Goal: Information Seeking & Learning: Learn about a topic

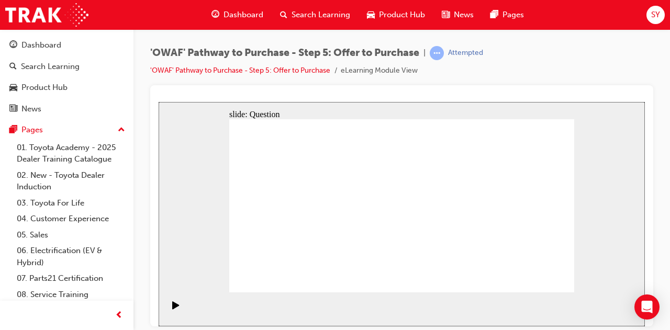
drag, startPoint x: 165, startPoint y: 163, endPoint x: 342, endPoint y: 114, distance: 183.7
drag, startPoint x: 549, startPoint y: 191, endPoint x: 319, endPoint y: 235, distance: 234.0
drag, startPoint x: 288, startPoint y: 197, endPoint x: 448, endPoint y: 244, distance: 166.8
drag, startPoint x: 369, startPoint y: 185, endPoint x: 510, endPoint y: 233, distance: 149.3
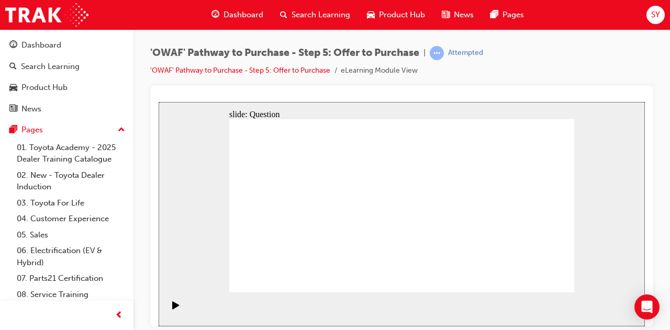
drag, startPoint x: 470, startPoint y: 192, endPoint x: 316, endPoint y: 193, distance: 153.9
drag, startPoint x: 316, startPoint y: 193, endPoint x: 294, endPoint y: 192, distance: 22.0
drag, startPoint x: 517, startPoint y: 243, endPoint x: 289, endPoint y: 232, distance: 227.4
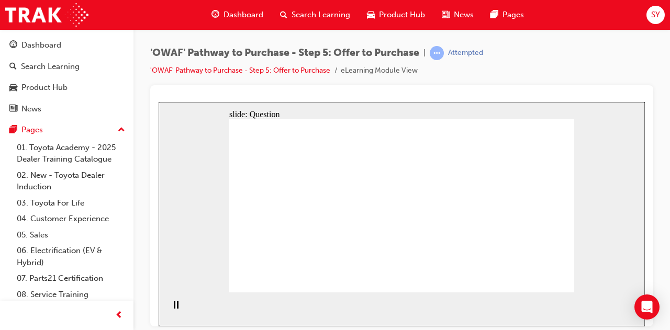
drag, startPoint x: 481, startPoint y: 251, endPoint x: 395, endPoint y: 218, distance: 91.5
drag, startPoint x: 474, startPoint y: 225, endPoint x: 394, endPoint y: 247, distance: 83.2
drag, startPoint x: 513, startPoint y: 191, endPoint x: 377, endPoint y: 185, distance: 135.7
drag, startPoint x: 523, startPoint y: 221, endPoint x: 293, endPoint y: 216, distance: 230.4
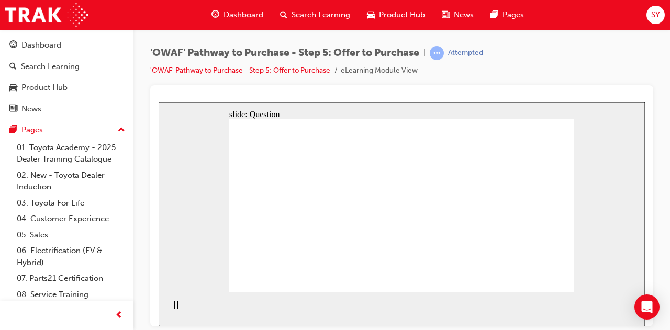
checkbox input "true"
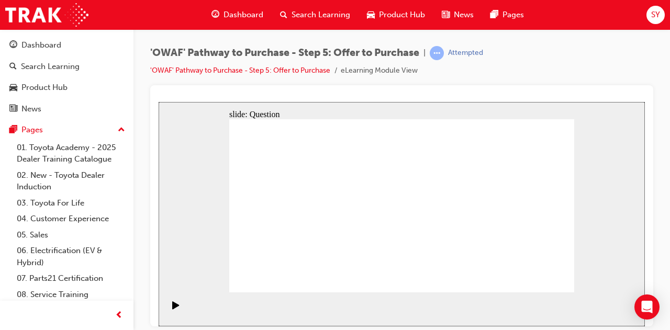
checkbox input "true"
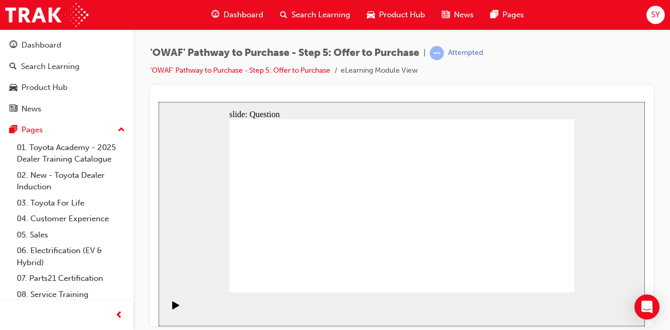
checkbox input "true"
drag, startPoint x: 469, startPoint y: 230, endPoint x: 486, endPoint y: 232, distance: 18.0
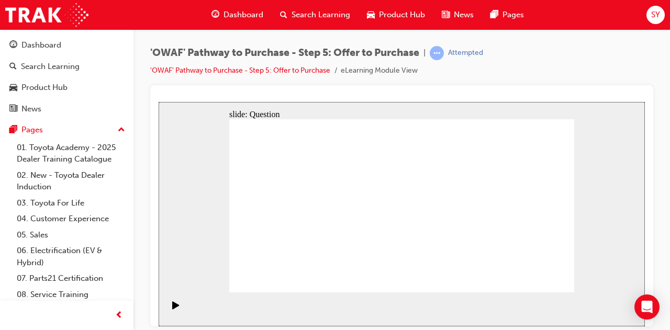
checkbox input "true"
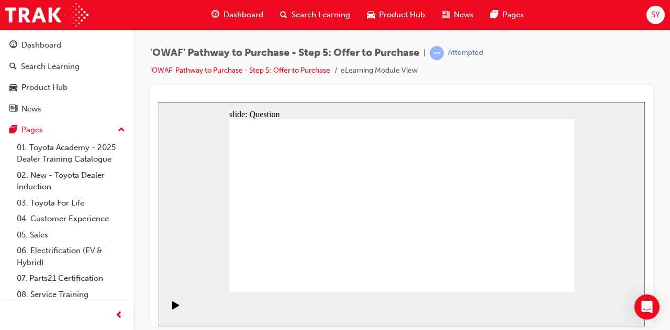
radio input "false"
radio input "true"
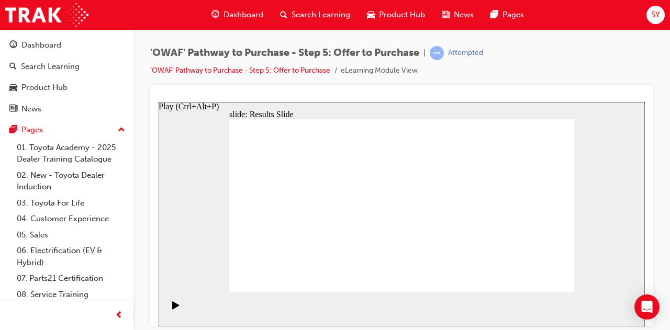
click at [168, 307] on div "Play (Ctrl+Alt+P)" at bounding box center [176, 310] width 18 height 18
drag, startPoint x: 363, startPoint y: 187, endPoint x: 365, endPoint y: 177, distance: 10.3
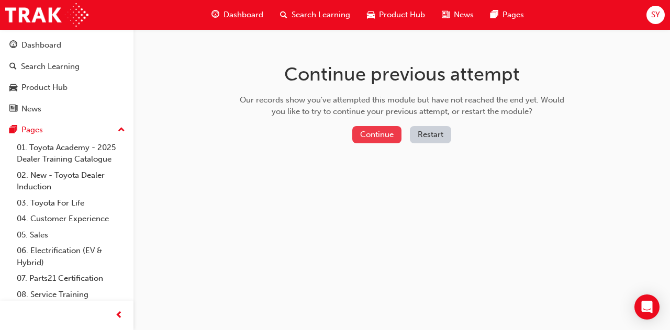
click at [389, 135] on button "Continue" at bounding box center [376, 134] width 49 height 17
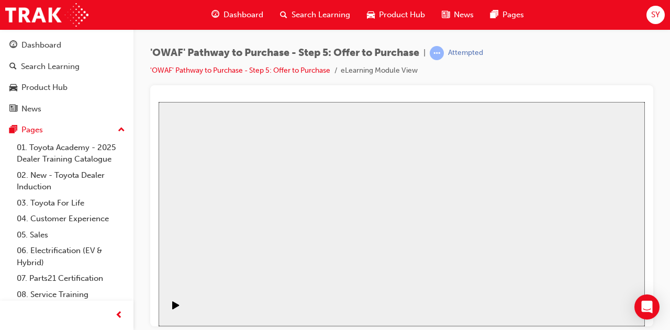
drag, startPoint x: 336, startPoint y: 300, endPoint x: 254, endPoint y: 223, distance: 113.0
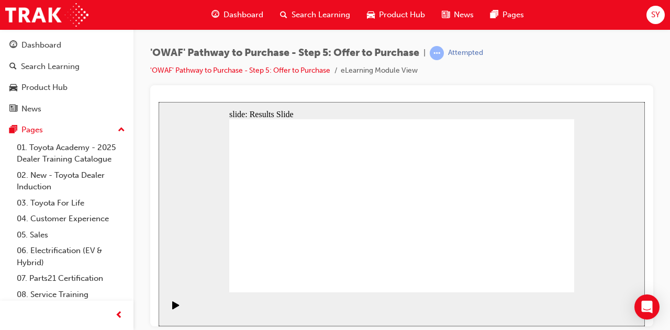
radio input "true"
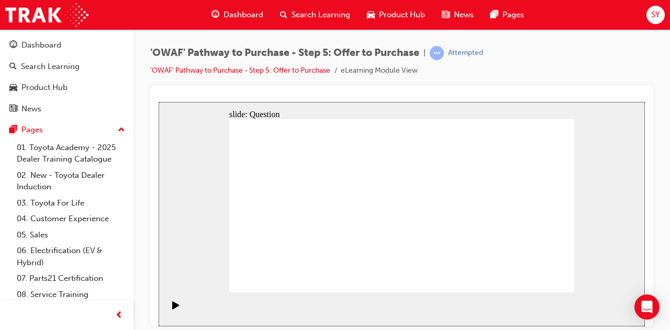
radio input "true"
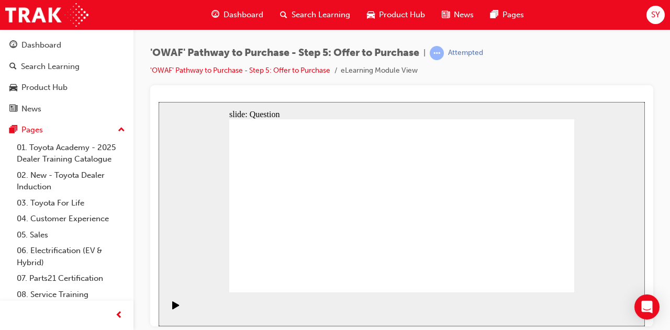
drag, startPoint x: 526, startPoint y: 192, endPoint x: 295, endPoint y: 233, distance: 234.5
drag, startPoint x: 469, startPoint y: 200, endPoint x: 365, endPoint y: 247, distance: 113.6
drag, startPoint x: 272, startPoint y: 200, endPoint x: 438, endPoint y: 248, distance: 172.1
drag, startPoint x: 365, startPoint y: 195, endPoint x: 510, endPoint y: 242, distance: 152.0
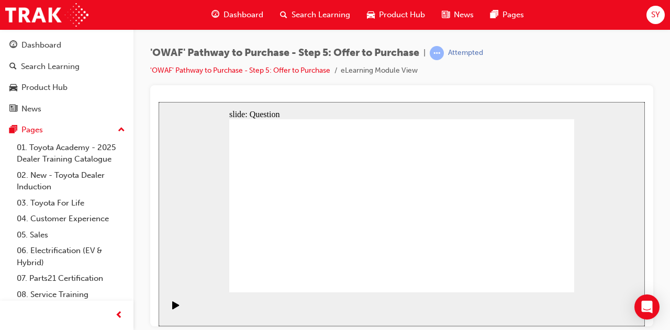
drag, startPoint x: 466, startPoint y: 218, endPoint x: 295, endPoint y: 188, distance: 173.2
drag, startPoint x: 480, startPoint y: 196, endPoint x: 311, endPoint y: 218, distance: 170.0
drag, startPoint x: 480, startPoint y: 249, endPoint x: 394, endPoint y: 193, distance: 102.1
drag, startPoint x: 530, startPoint y: 194, endPoint x: 416, endPoint y: 215, distance: 115.9
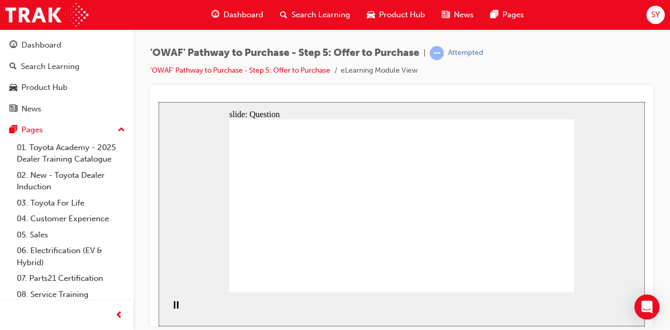
drag, startPoint x: 535, startPoint y: 215, endPoint x: 396, endPoint y: 243, distance: 141.5
drag, startPoint x: 539, startPoint y: 244, endPoint x: 313, endPoint y: 242, distance: 225.6
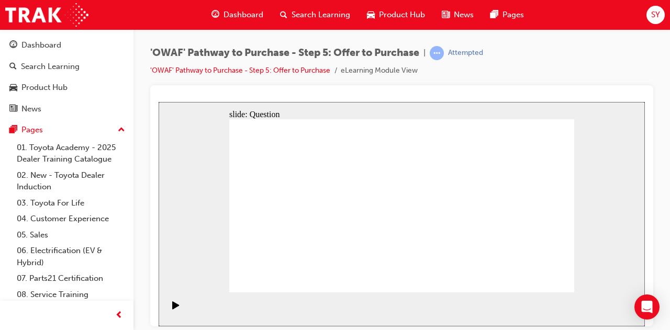
checkbox input "true"
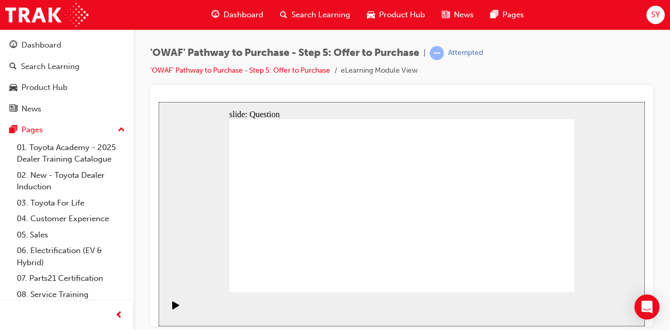
checkbox input "true"
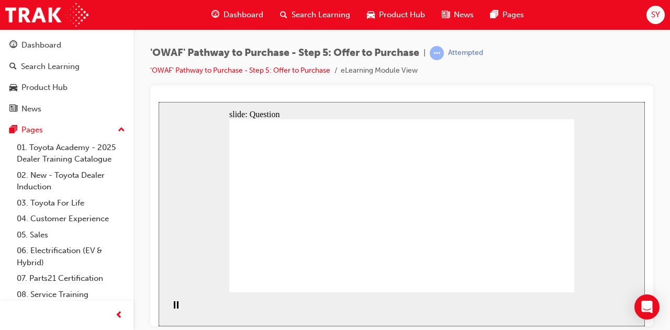
radio input "true"
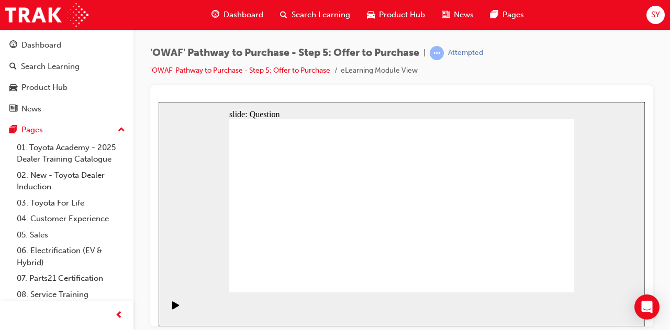
radio input "true"
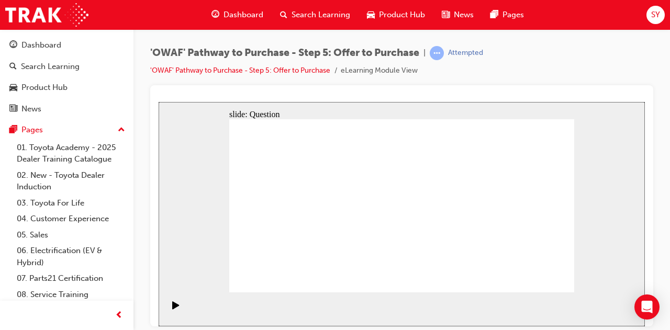
radio input "true"
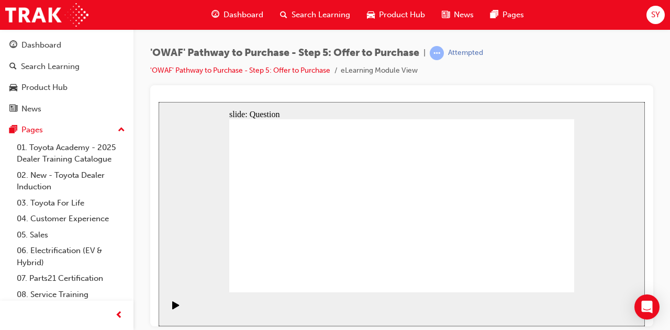
drag, startPoint x: 419, startPoint y: 250, endPoint x: 409, endPoint y: 253, distance: 10.4
drag, startPoint x: 535, startPoint y: 200, endPoint x: 301, endPoint y: 243, distance: 238.0
drag, startPoint x: 474, startPoint y: 195, endPoint x: 371, endPoint y: 239, distance: 112.3
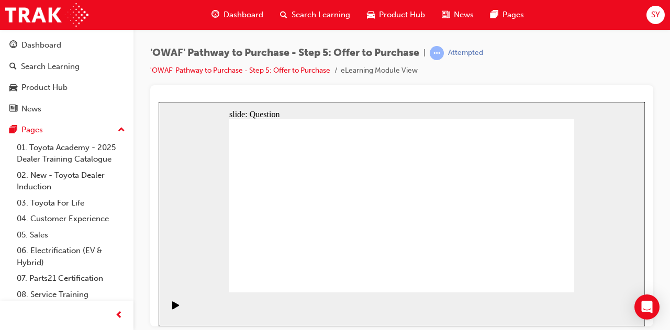
drag, startPoint x: 274, startPoint y: 195, endPoint x: 439, endPoint y: 241, distance: 171.1
drag, startPoint x: 440, startPoint y: 218, endPoint x: 507, endPoint y: 238, distance: 69.9
drag, startPoint x: 523, startPoint y: 190, endPoint x: 300, endPoint y: 192, distance: 223.0
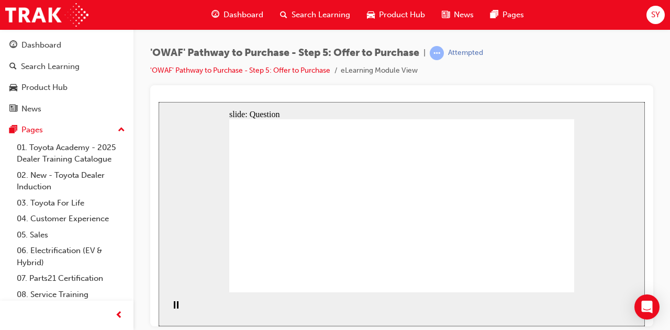
drag, startPoint x: 474, startPoint y: 195, endPoint x: 380, endPoint y: 201, distance: 95.0
drag, startPoint x: 459, startPoint y: 213, endPoint x: 289, endPoint y: 214, distance: 169.6
drag, startPoint x: 469, startPoint y: 242, endPoint x: 369, endPoint y: 226, distance: 101.4
drag, startPoint x: 534, startPoint y: 245, endPoint x: 299, endPoint y: 258, distance: 234.9
drag, startPoint x: 528, startPoint y: 218, endPoint x: 398, endPoint y: 249, distance: 133.6
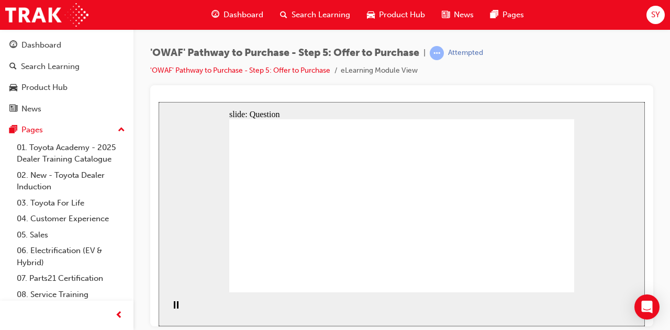
checkbox input "true"
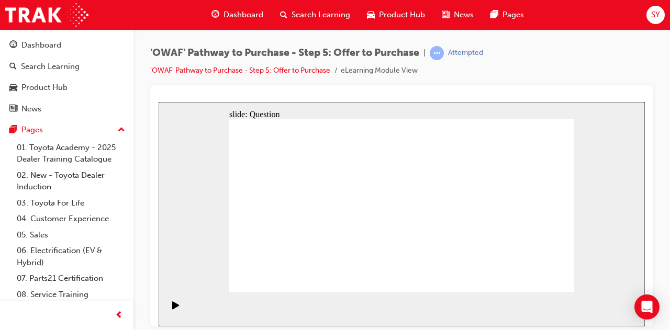
checkbox input "true"
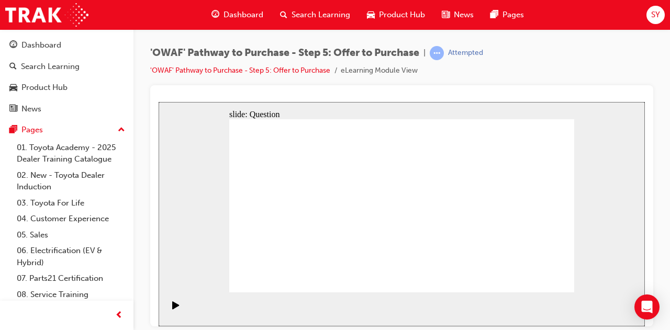
radio input "true"
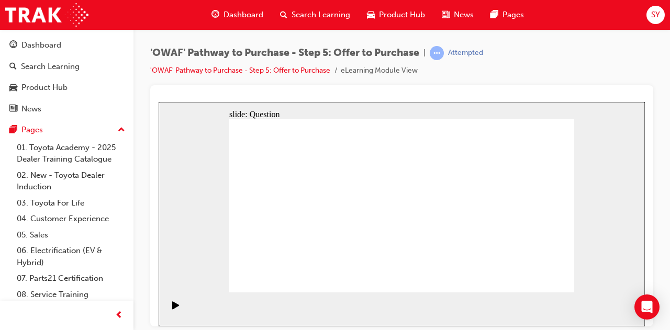
radio input "true"
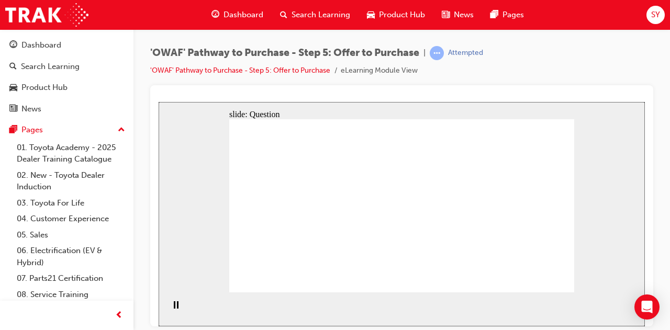
radio input "true"
drag, startPoint x: 517, startPoint y: 197, endPoint x: 288, endPoint y: 243, distance: 233.9
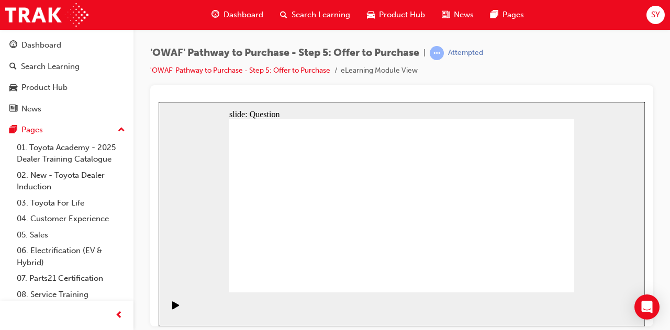
drag, startPoint x: 474, startPoint y: 196, endPoint x: 362, endPoint y: 238, distance: 118.9
drag, startPoint x: 264, startPoint y: 189, endPoint x: 440, endPoint y: 236, distance: 182.1
drag, startPoint x: 374, startPoint y: 193, endPoint x: 499, endPoint y: 235, distance: 131.8
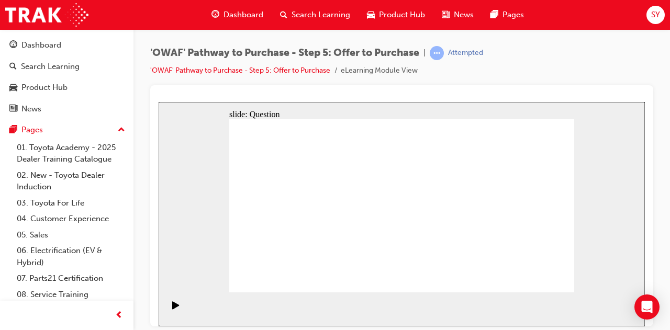
drag, startPoint x: 530, startPoint y: 217, endPoint x: 303, endPoint y: 193, distance: 228.5
drag, startPoint x: 530, startPoint y: 193, endPoint x: 305, endPoint y: 227, distance: 227.1
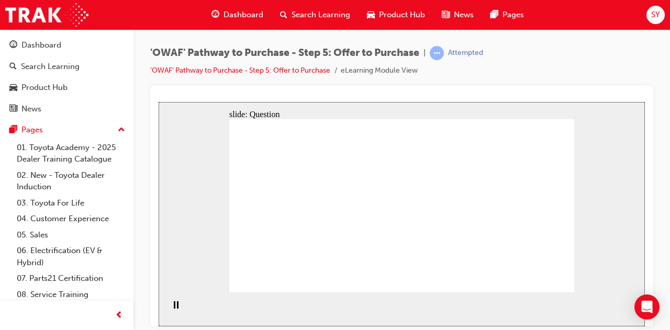
drag, startPoint x: 539, startPoint y: 250, endPoint x: 362, endPoint y: 193, distance: 185.9
drag, startPoint x: 341, startPoint y: 187, endPoint x: 402, endPoint y: 208, distance: 63.7
drag, startPoint x: 466, startPoint y: 192, endPoint x: 396, endPoint y: 245, distance: 88.2
drag, startPoint x: 468, startPoint y: 219, endPoint x: 308, endPoint y: 248, distance: 162.8
drag, startPoint x: 489, startPoint y: 248, endPoint x: 417, endPoint y: 222, distance: 76.3
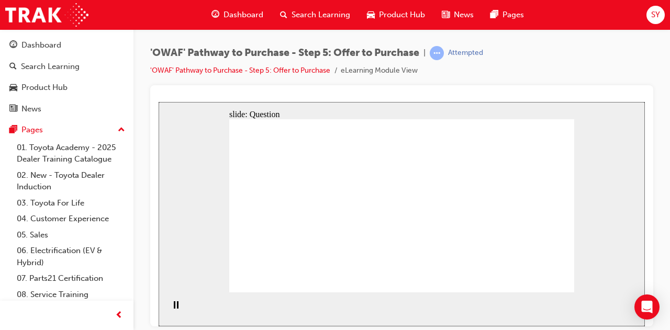
checkbox input "true"
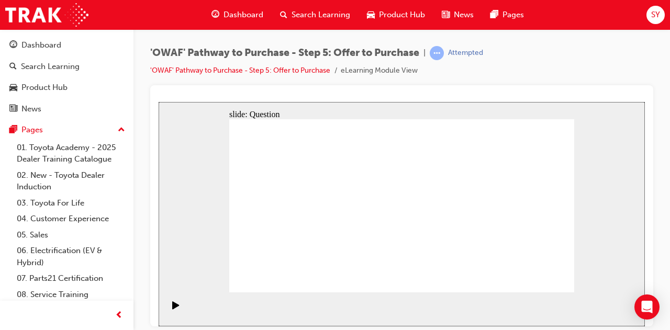
checkbox input "true"
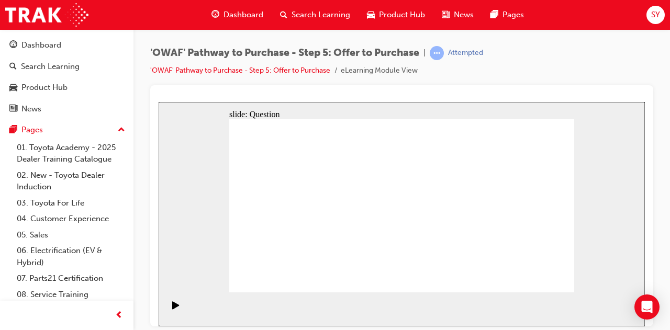
checkbox input "true"
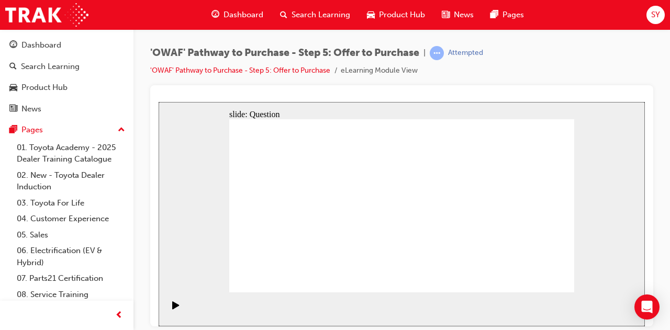
radio input "false"
radio input "true"
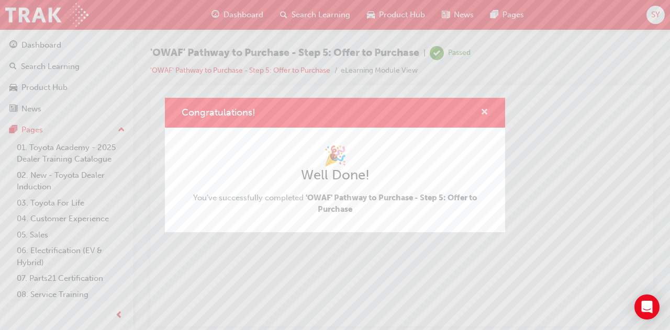
click at [485, 108] on span "cross-icon" at bounding box center [485, 112] width 8 height 9
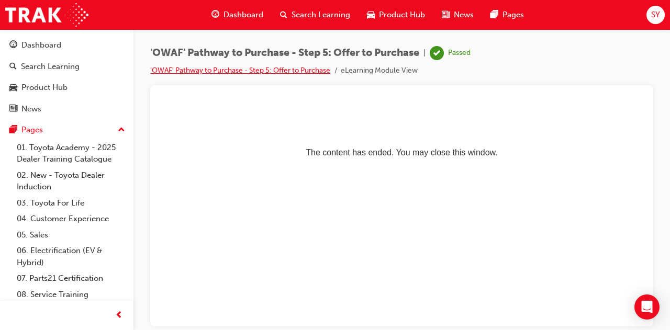
click at [272, 68] on link "'OWAF' Pathway to Purchase - Step 5: Offer to Purchase" at bounding box center [240, 70] width 180 height 9
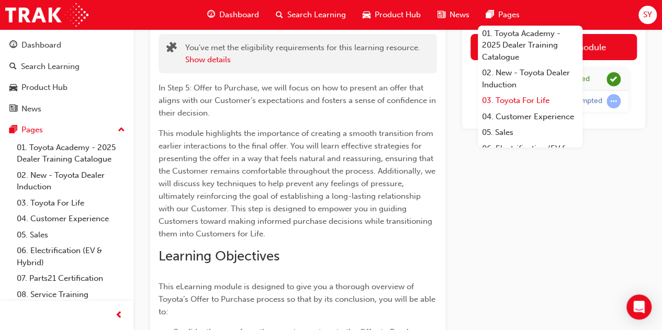
scroll to position [52, 0]
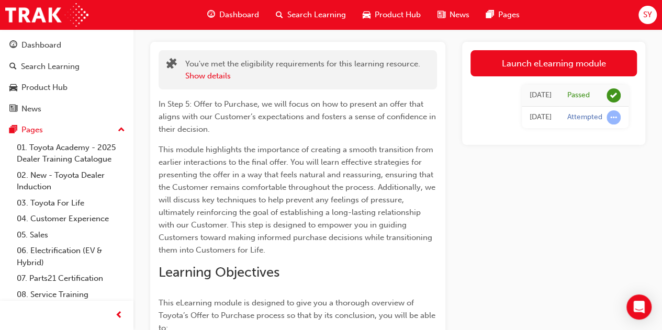
click at [400, 129] on p "In Step 5: Offer to Purchase, we will focus on how to present an offer that ali…" at bounding box center [298, 117] width 278 height 38
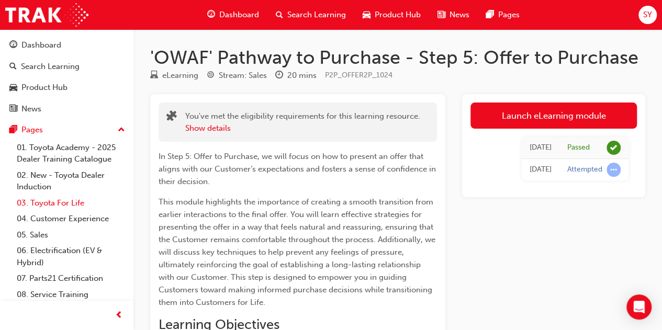
scroll to position [50, 0]
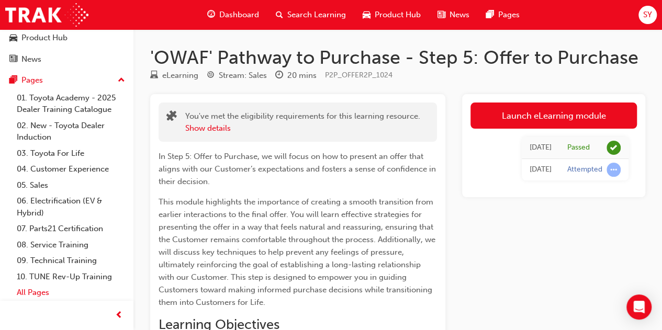
click at [50, 290] on link "All Pages" at bounding box center [71, 293] width 117 height 16
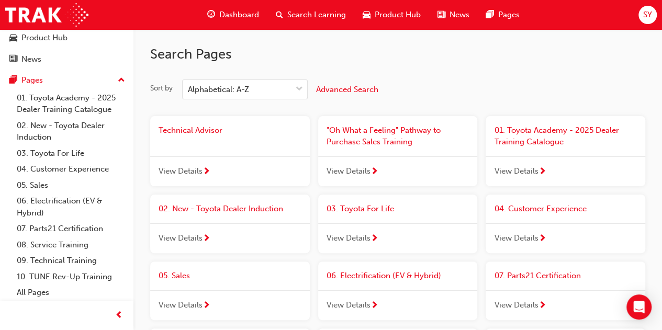
click at [365, 171] on span "View Details" at bounding box center [349, 171] width 44 height 12
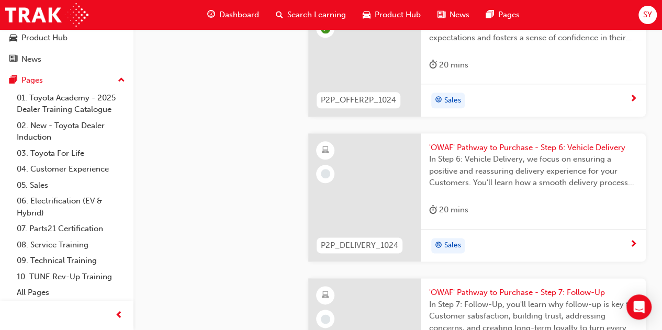
click at [376, 178] on div at bounding box center [364, 197] width 113 height 129
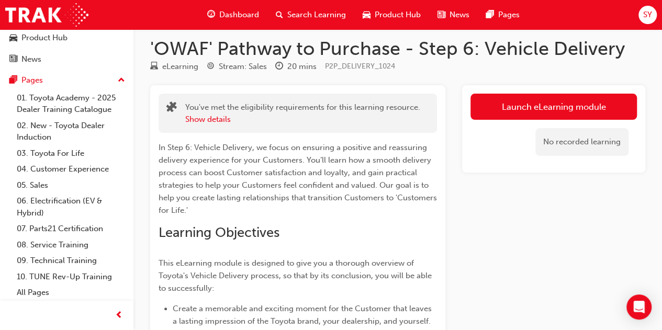
scroll to position [8, 0]
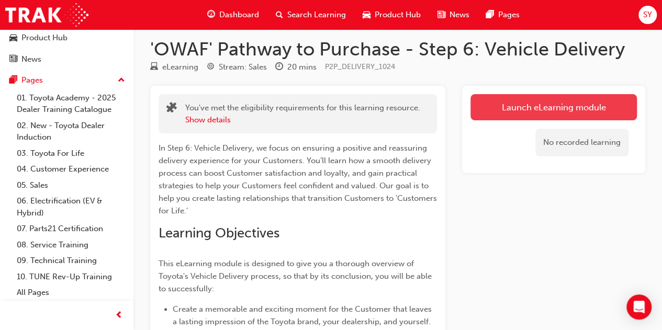
click at [498, 108] on link "Launch eLearning module" at bounding box center [554, 107] width 166 height 26
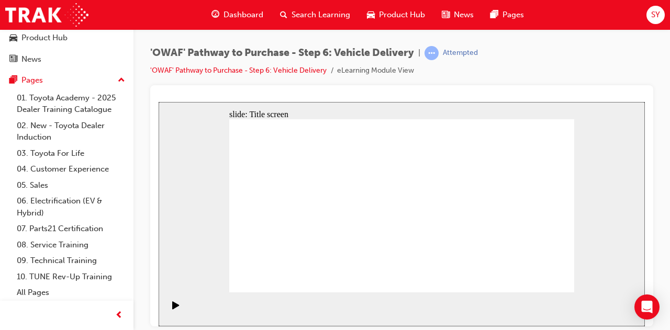
drag, startPoint x: 423, startPoint y: 276, endPoint x: 418, endPoint y: 272, distance: 6.3
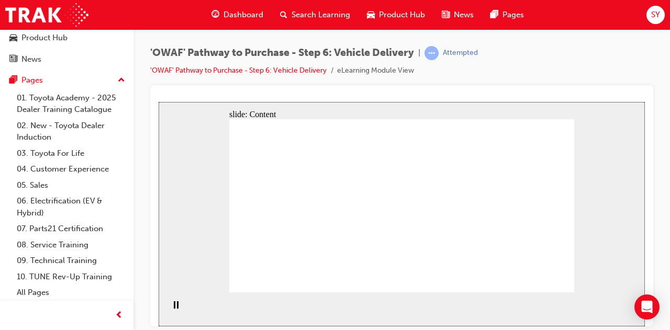
drag, startPoint x: 393, startPoint y: 207, endPoint x: 402, endPoint y: 226, distance: 20.4
drag, startPoint x: 489, startPoint y: 253, endPoint x: 465, endPoint y: 170, distance: 87.2
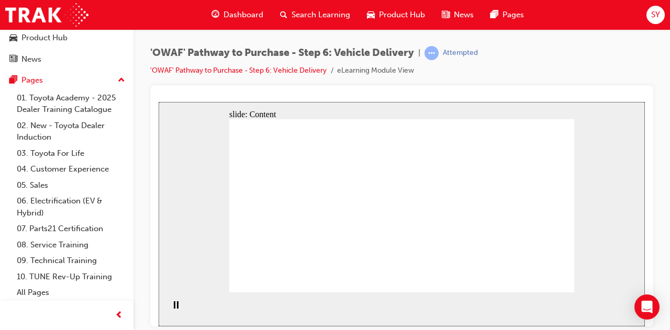
drag, startPoint x: 426, startPoint y: 246, endPoint x: 417, endPoint y: 247, distance: 9.0
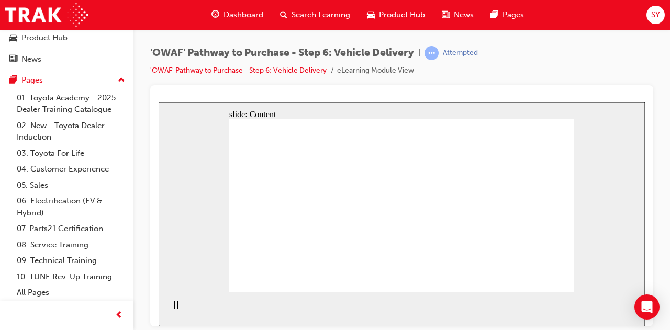
drag, startPoint x: 275, startPoint y: 192, endPoint x: 289, endPoint y: 169, distance: 26.6
drag, startPoint x: 372, startPoint y: 255, endPoint x: 399, endPoint y: 233, distance: 34.3
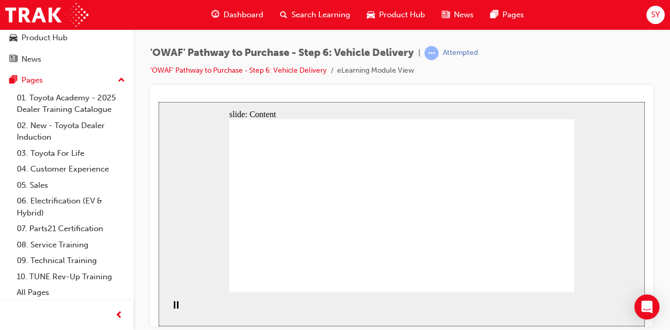
drag, startPoint x: 549, startPoint y: 137, endPoint x: 670, endPoint y: 106, distance: 124.9
click at [645, 106] on html "slide: Content Rectangle 2 Rectangle Rectangle 6 [PERSON_NAME] family (partner …" at bounding box center [402, 214] width 486 height 225
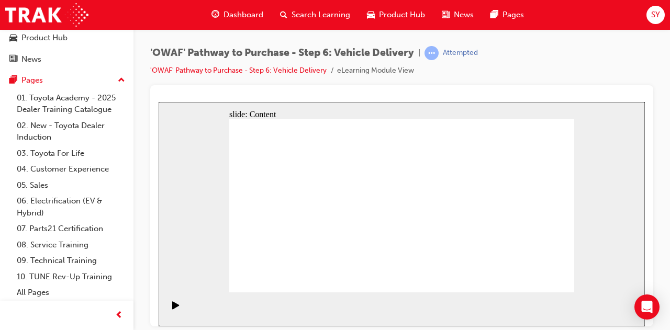
drag, startPoint x: 465, startPoint y: 140, endPoint x: 481, endPoint y: 117, distance: 27.9
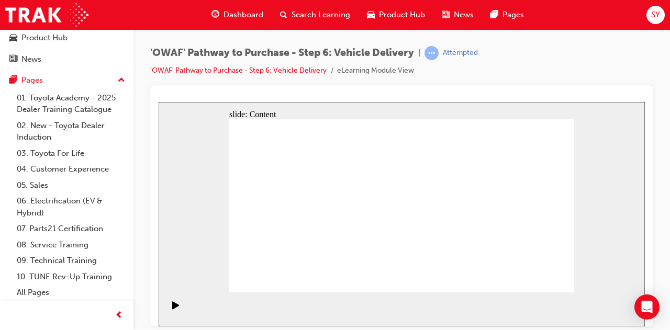
drag, startPoint x: 511, startPoint y: 134, endPoint x: 514, endPoint y: 140, distance: 7.0
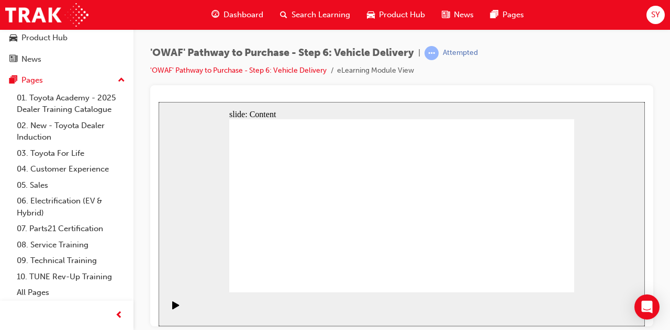
drag, startPoint x: 525, startPoint y: 141, endPoint x: 530, endPoint y: 150, distance: 10.8
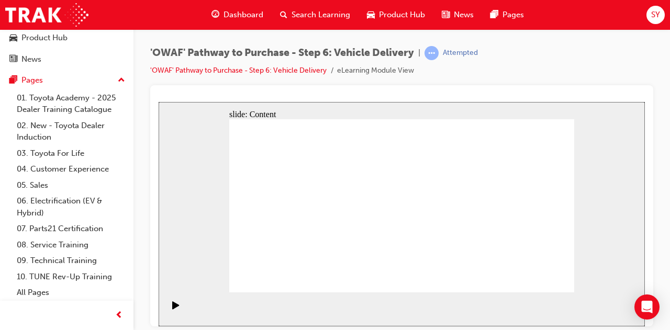
drag, startPoint x: 530, startPoint y: 150, endPoint x: 536, endPoint y: 166, distance: 17.4
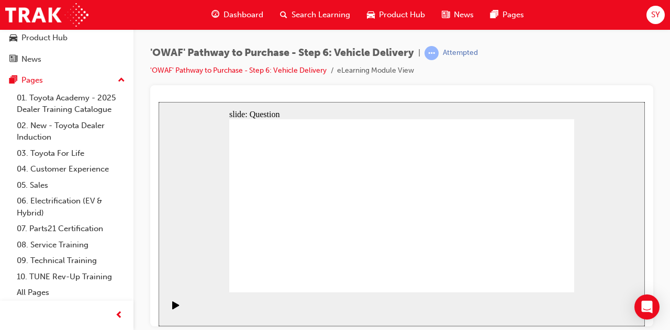
radio input "false"
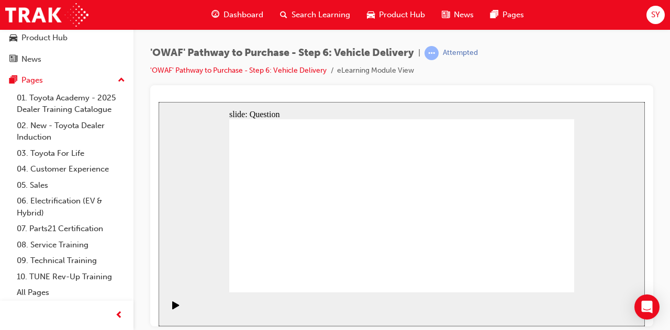
radio input "false"
radio input "true"
drag, startPoint x: 255, startPoint y: 188, endPoint x: 352, endPoint y: 213, distance: 99.9
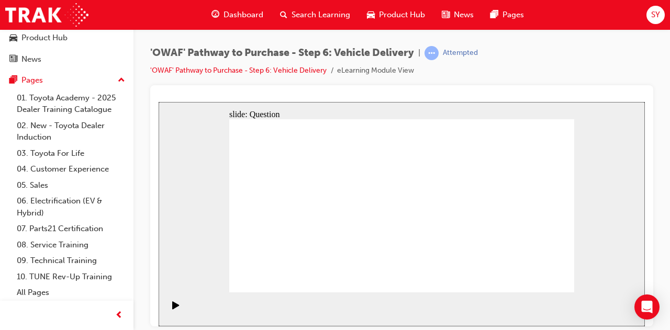
radio input "true"
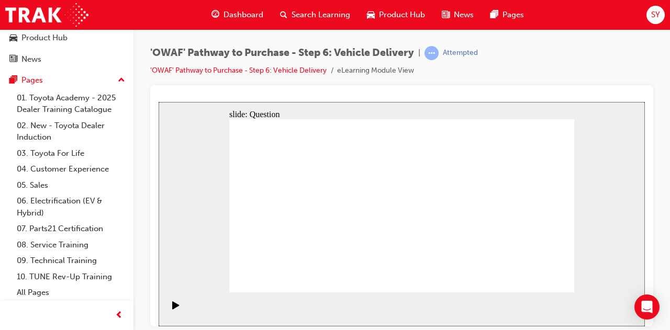
radio input "true"
drag, startPoint x: 340, startPoint y: 242, endPoint x: 351, endPoint y: 188, distance: 55.0
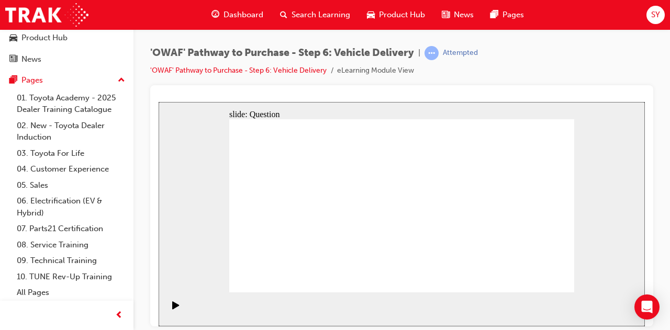
drag, startPoint x: 407, startPoint y: 243, endPoint x: 475, endPoint y: 185, distance: 89.8
drag, startPoint x: 463, startPoint y: 242, endPoint x: 310, endPoint y: 208, distance: 156.6
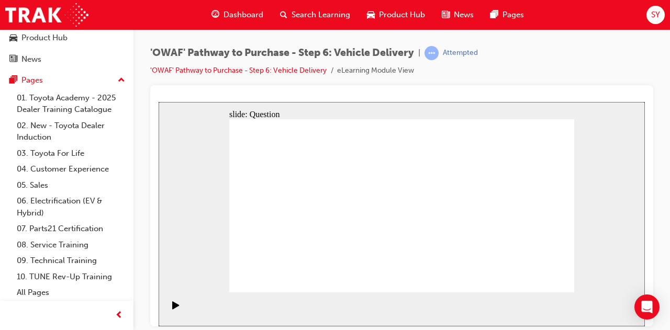
checkbox input "true"
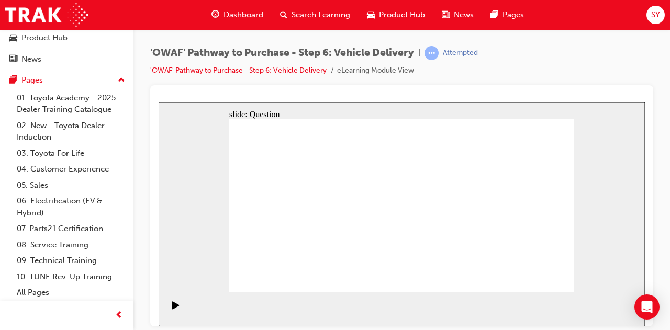
drag, startPoint x: 529, startPoint y: 221, endPoint x: 306, endPoint y: 246, distance: 224.4
drag, startPoint x: 511, startPoint y: 216, endPoint x: 398, endPoint y: 247, distance: 117.2
drag, startPoint x: 525, startPoint y: 218, endPoint x: 419, endPoint y: 243, distance: 108.2
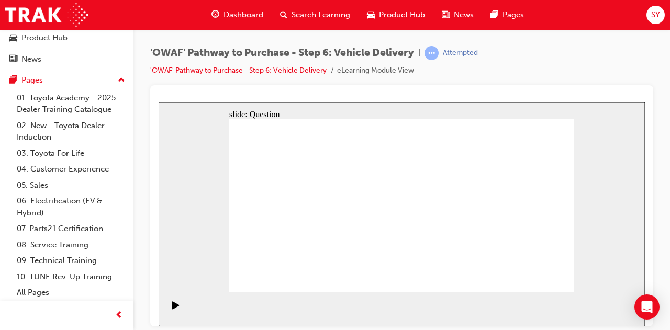
drag, startPoint x: 509, startPoint y: 228, endPoint x: 281, endPoint y: 251, distance: 229.4
drag, startPoint x: 515, startPoint y: 228, endPoint x: 297, endPoint y: 247, distance: 218.6
drag, startPoint x: 511, startPoint y: 232, endPoint x: 400, endPoint y: 263, distance: 115.6
drag, startPoint x: 518, startPoint y: 228, endPoint x: 309, endPoint y: 251, distance: 210.7
drag, startPoint x: 532, startPoint y: 231, endPoint x: 317, endPoint y: 243, distance: 215.5
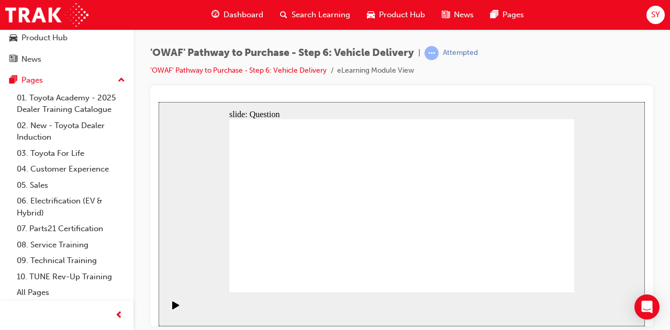
drag, startPoint x: 526, startPoint y: 215, endPoint x: 298, endPoint y: 242, distance: 228.8
drag, startPoint x: 531, startPoint y: 221, endPoint x: 324, endPoint y: 232, distance: 208.1
drag, startPoint x: 507, startPoint y: 222, endPoint x: 396, endPoint y: 256, distance: 115.9
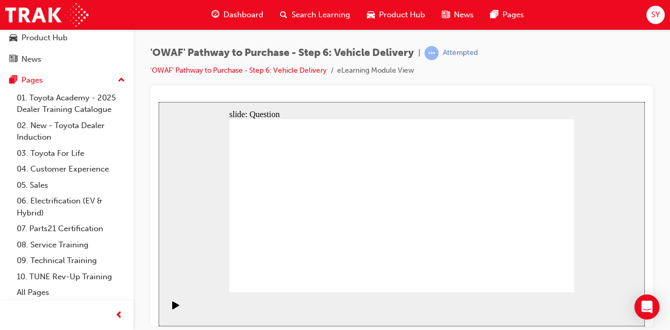
drag, startPoint x: 501, startPoint y: 228, endPoint x: 294, endPoint y: 243, distance: 207.3
drag, startPoint x: 531, startPoint y: 230, endPoint x: 311, endPoint y: 252, distance: 221.0
drag, startPoint x: 512, startPoint y: 226, endPoint x: 419, endPoint y: 269, distance: 102.6
drag, startPoint x: 522, startPoint y: 226, endPoint x: 307, endPoint y: 239, distance: 216.1
drag, startPoint x: 519, startPoint y: 216, endPoint x: 324, endPoint y: 244, distance: 197.9
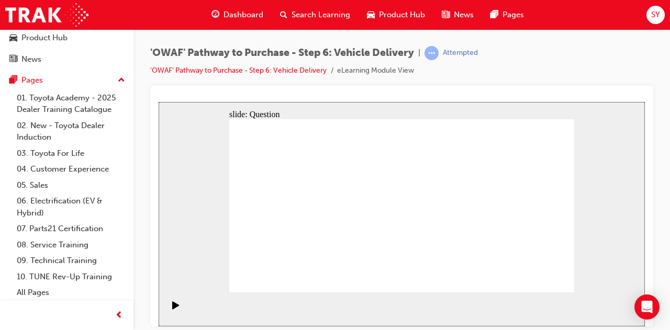
radio input "true"
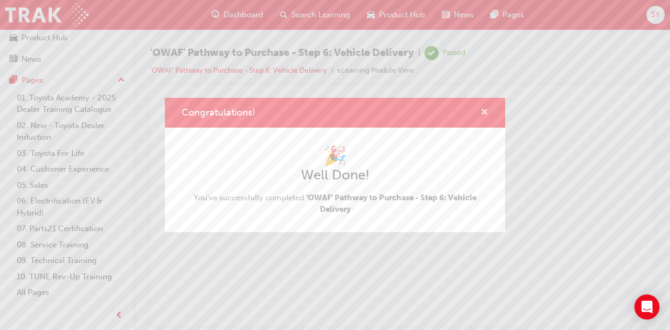
click at [484, 114] on span "cross-icon" at bounding box center [485, 112] width 8 height 9
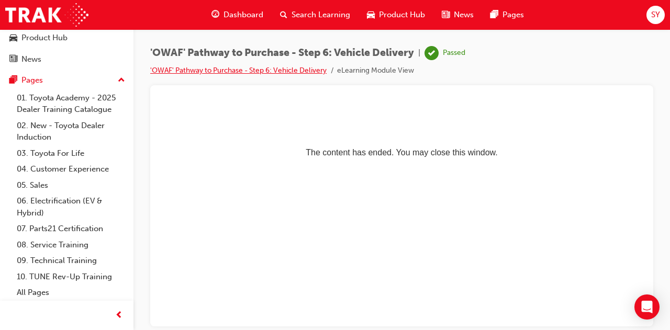
click at [259, 70] on link "'OWAF' Pathway to Purchase - Step 6: Vehicle Delivery" at bounding box center [238, 70] width 176 height 9
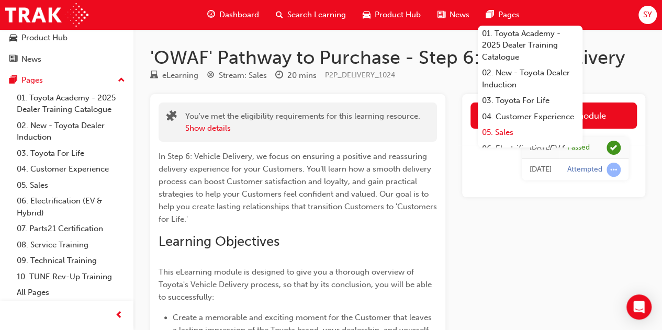
click at [518, 141] on link "05. Sales" at bounding box center [530, 133] width 105 height 16
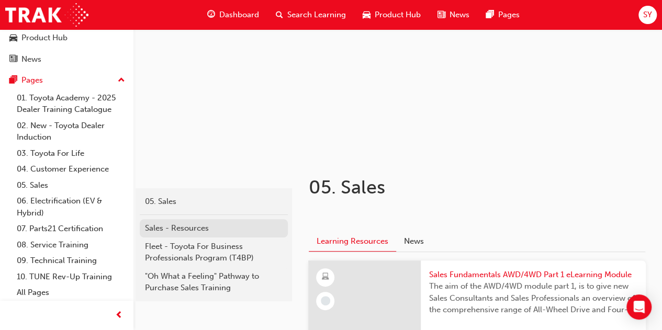
scroll to position [74, 0]
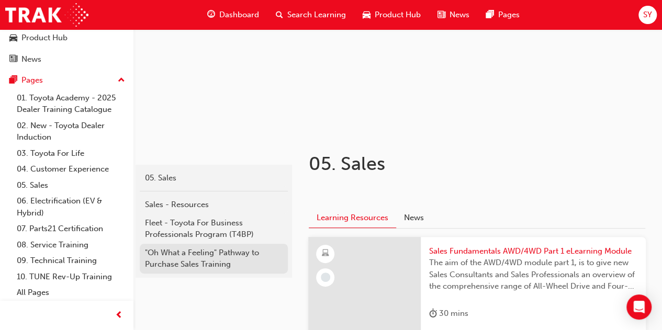
click at [219, 257] on div ""Oh What a Feeling" Pathway to Purchase Sales Training" at bounding box center [214, 259] width 138 height 24
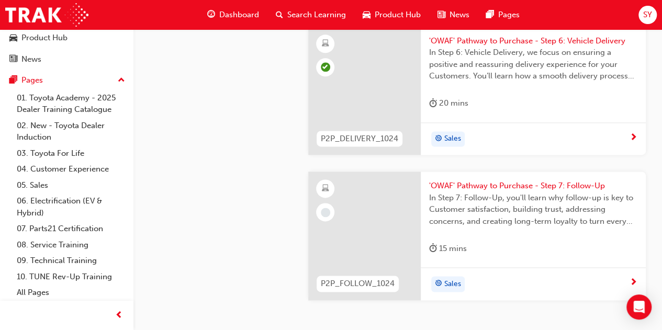
scroll to position [2639, 0]
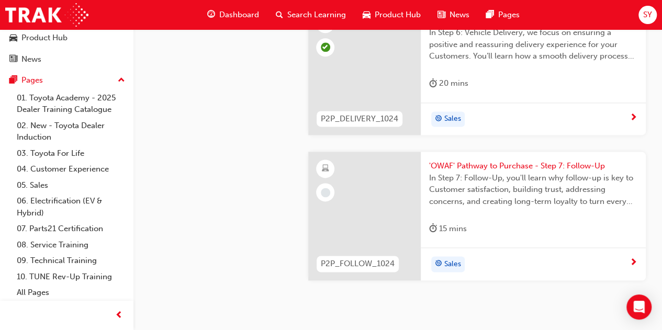
click at [398, 197] on div at bounding box center [364, 216] width 113 height 129
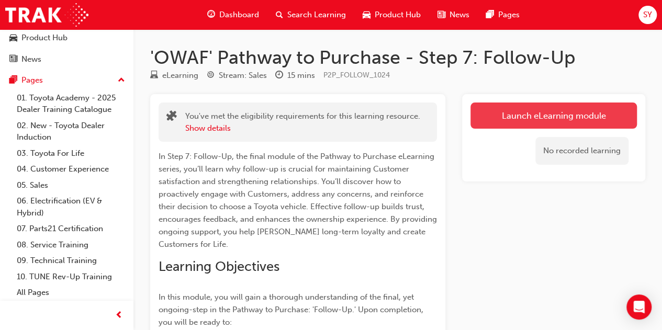
click at [535, 118] on link "Launch eLearning module" at bounding box center [554, 116] width 166 height 26
